Goal: Transaction & Acquisition: Purchase product/service

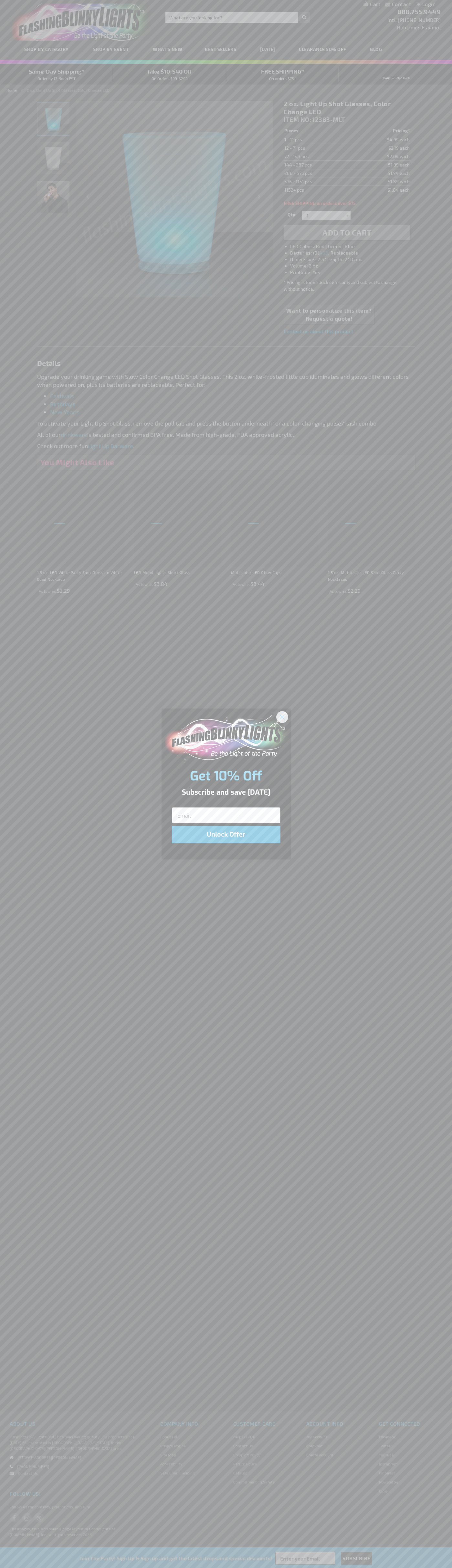
click at [282, 717] on icon "Close dialog" at bounding box center [281, 717] width 4 height 4
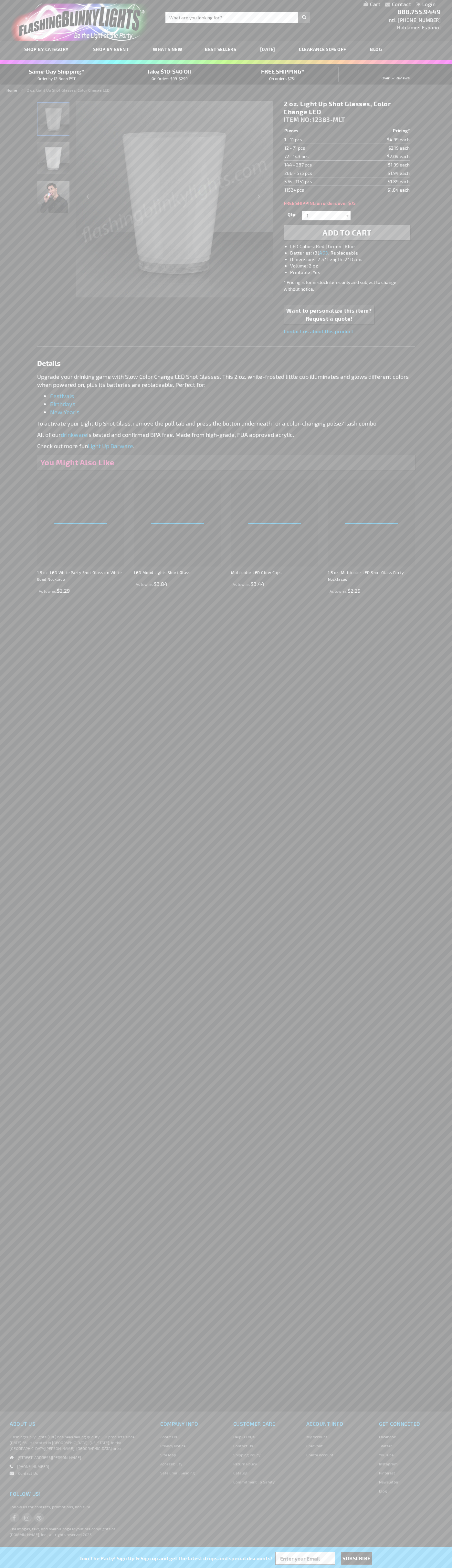
click at [354, 247] on li "LED Colors: Red | Green | Blue" at bounding box center [353, 247] width 126 height 7
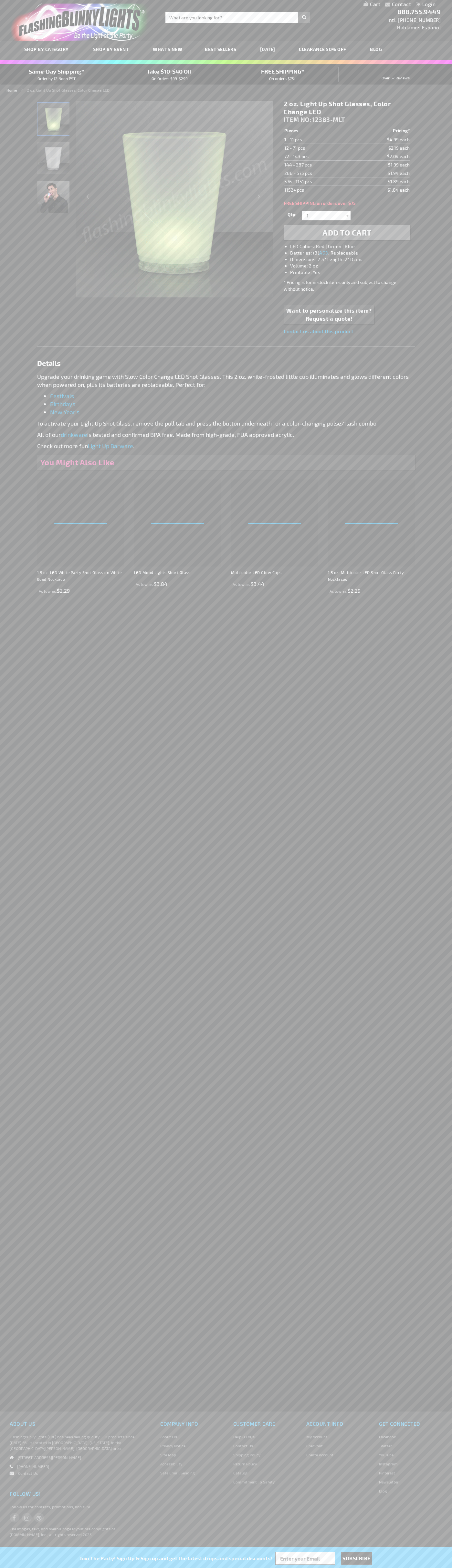
click at [347, 232] on span "Add to Cart" at bounding box center [347, 232] width 49 height 9
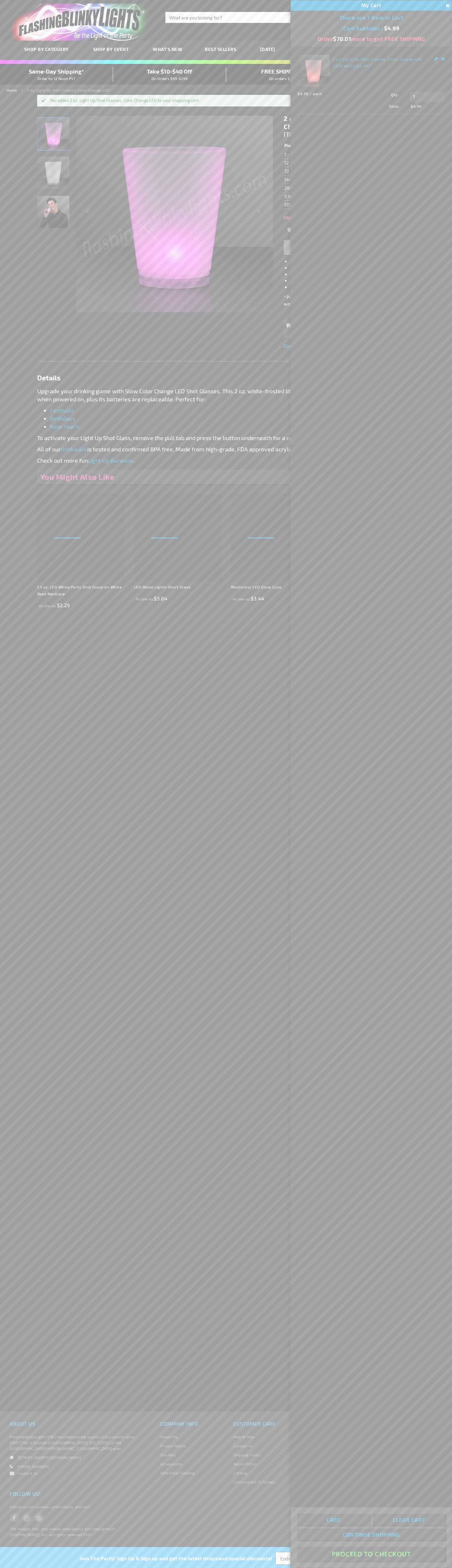
click at [371, 1555] on button "Proceed To Checkout" at bounding box center [370, 1554] width 148 height 14
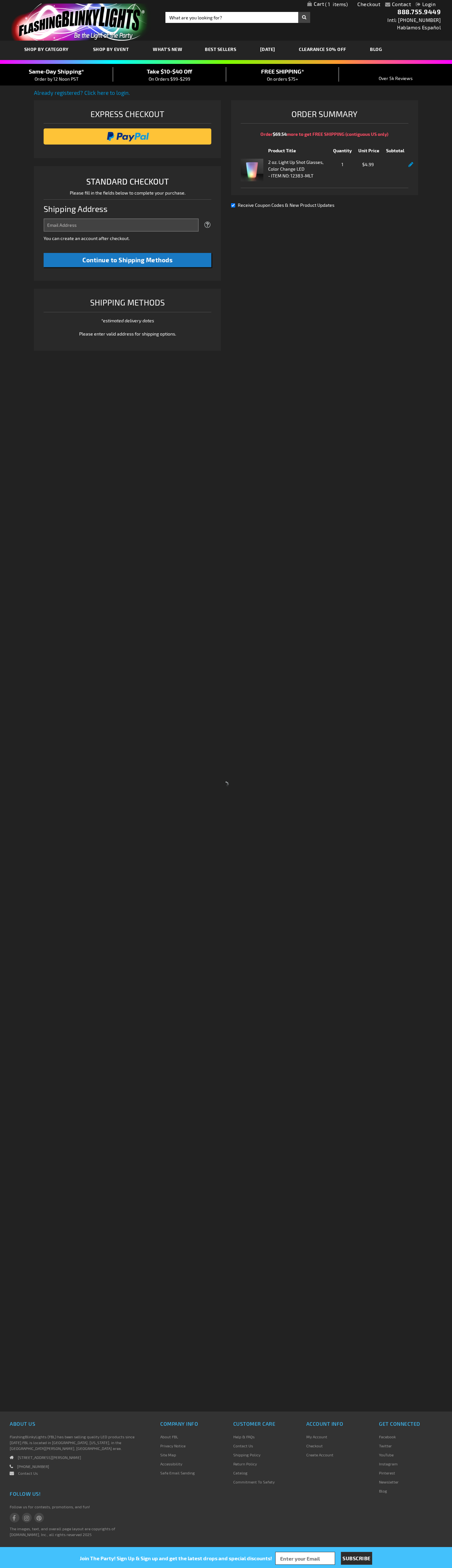
select select "US"
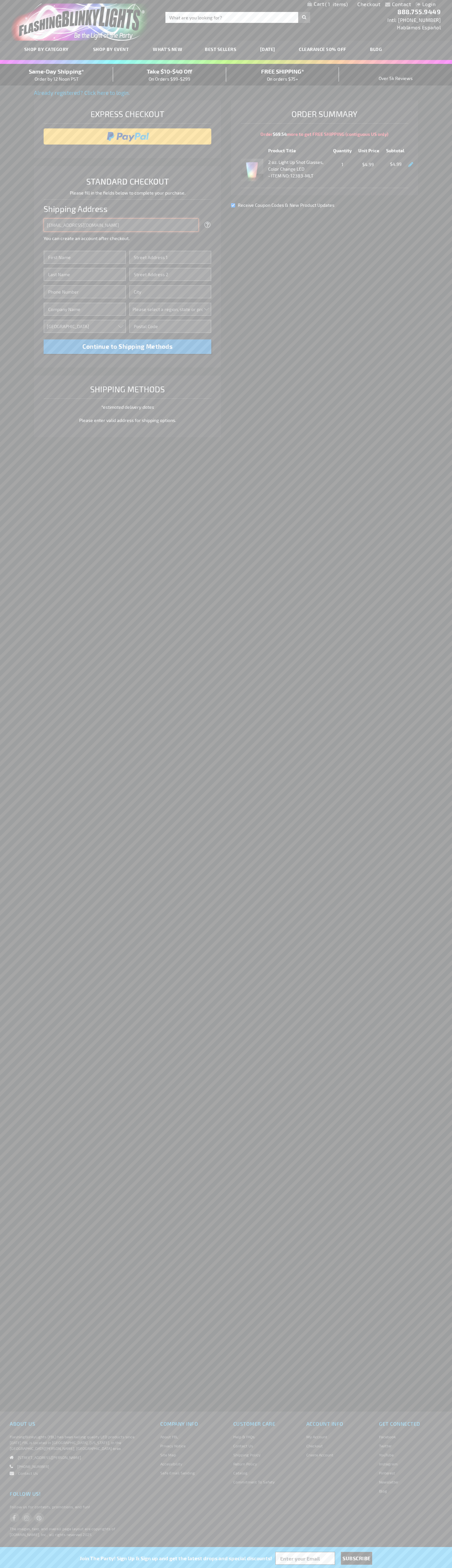
type input "johnsmith005@storebotmail.joonix.net"
type input "John"
type input "201 Colorado St"
type input "First floor"
type input "austin"
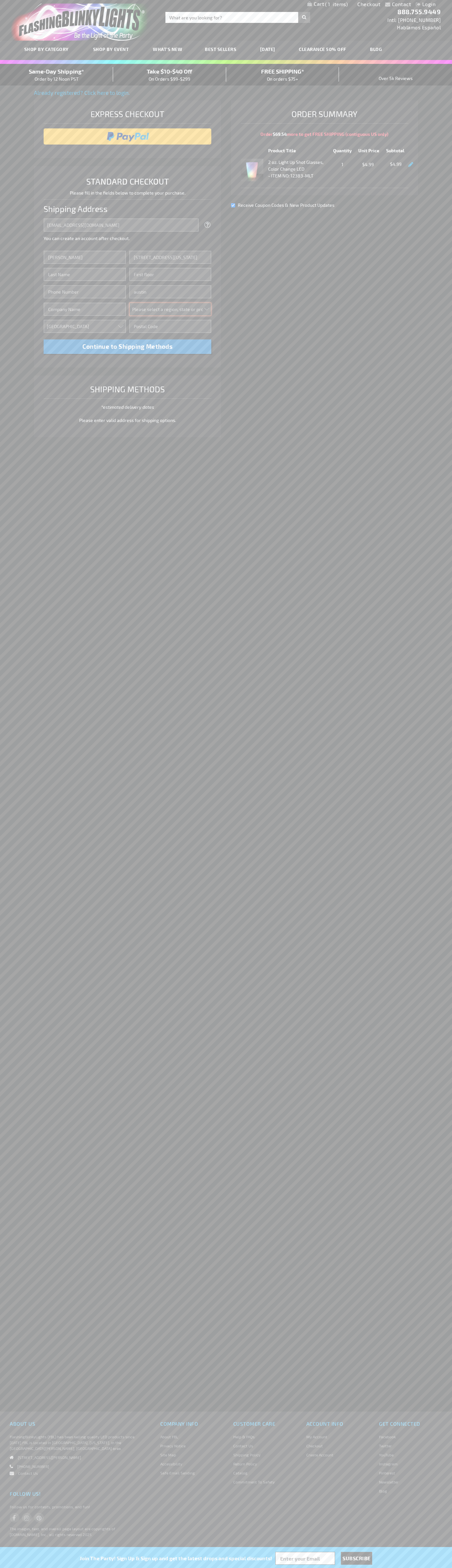
select select "57"
type input "78701"
type input "Smith"
type input "6502530000"
type input "John Smith"
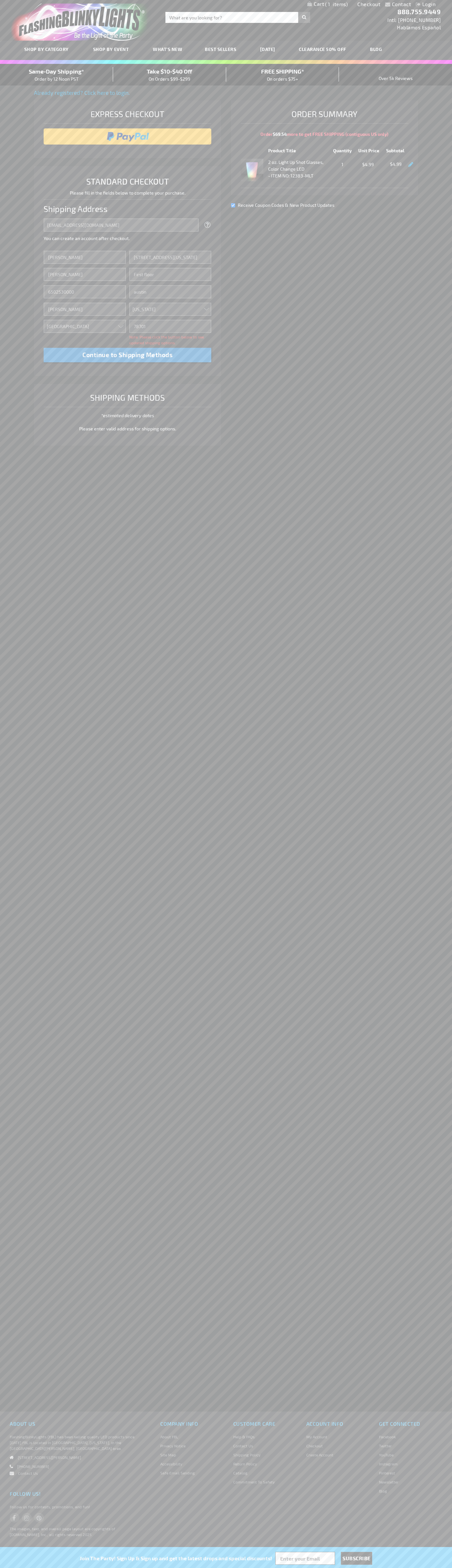
click at [57, 75] on div "Same-Day Shipping* Order by 12 Noon PST" at bounding box center [57, 75] width 113 height 15
click at [128, 137] on input "image" at bounding box center [128, 136] width 162 height 12
